Goal: Task Accomplishment & Management: Manage account settings

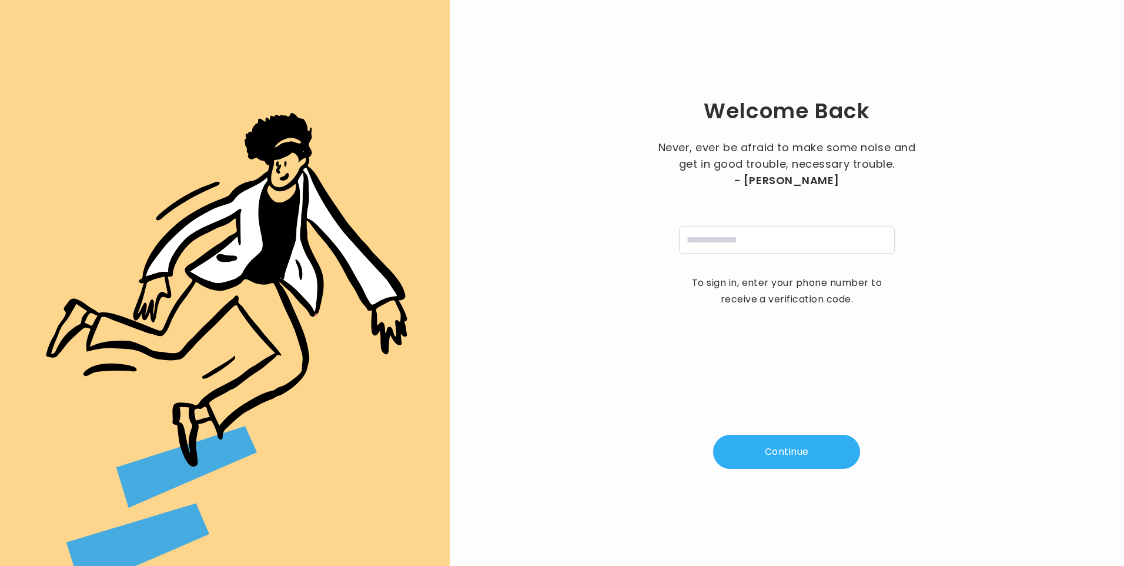
type input "**********"
click at [800, 449] on button "Continue" at bounding box center [786, 451] width 147 height 34
type input "*"
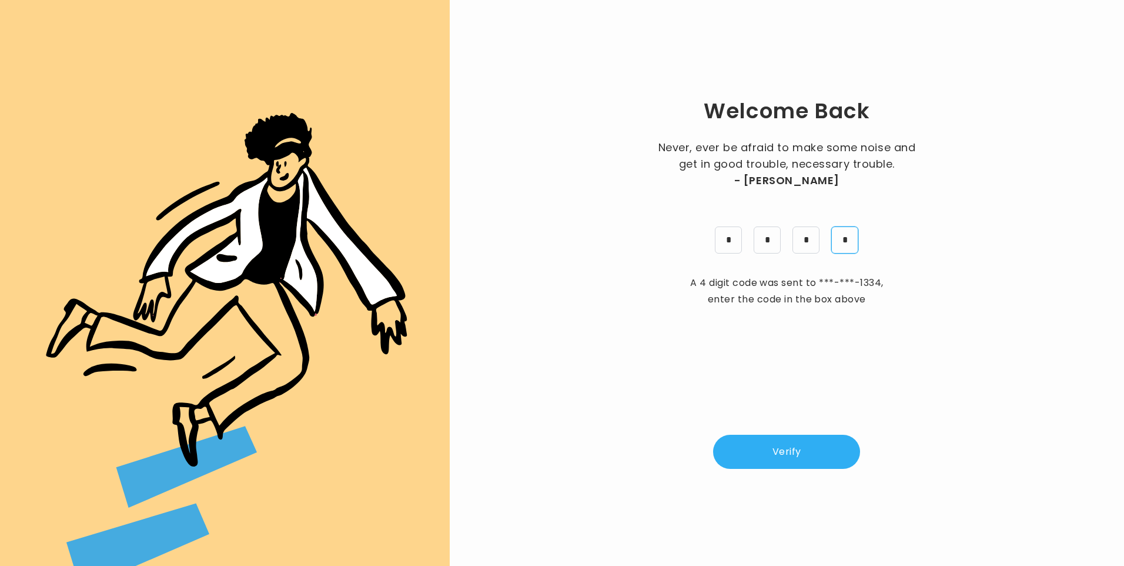
type input "*"
click at [744, 452] on button "Verify" at bounding box center [786, 451] width 147 height 34
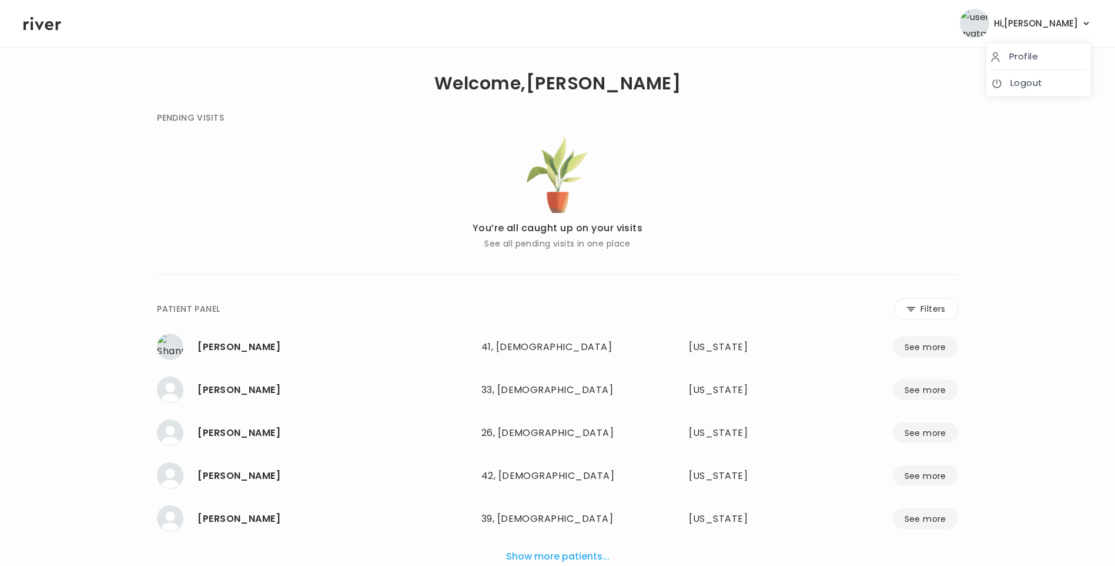
click at [1071, 24] on span "Hi, [PERSON_NAME]" at bounding box center [1036, 23] width 84 height 16
click at [1033, 85] on link "Logout" at bounding box center [1038, 83] width 95 height 16
